Goal: Register for event/course

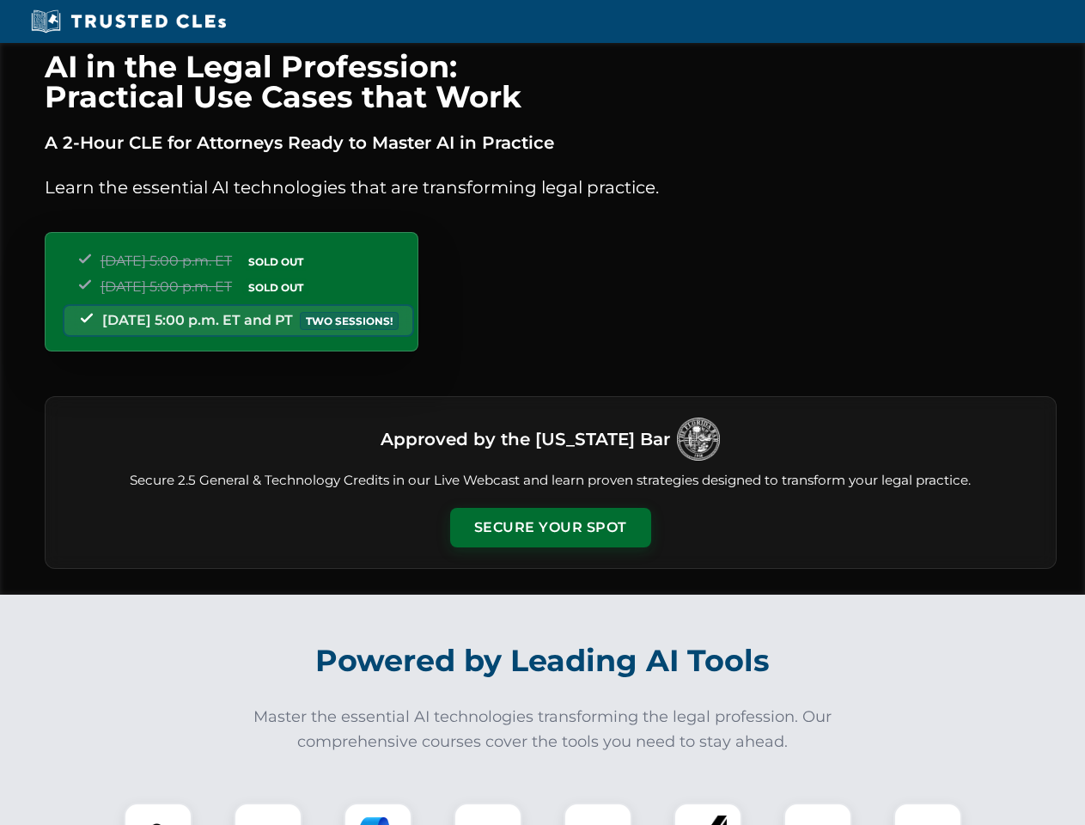
click at [550, 527] on button "Secure Your Spot" at bounding box center [550, 528] width 201 height 40
click at [158, 813] on img at bounding box center [158, 837] width 50 height 50
click at [268, 813] on div at bounding box center [268, 836] width 69 height 69
